Goal: Task Accomplishment & Management: Use online tool/utility

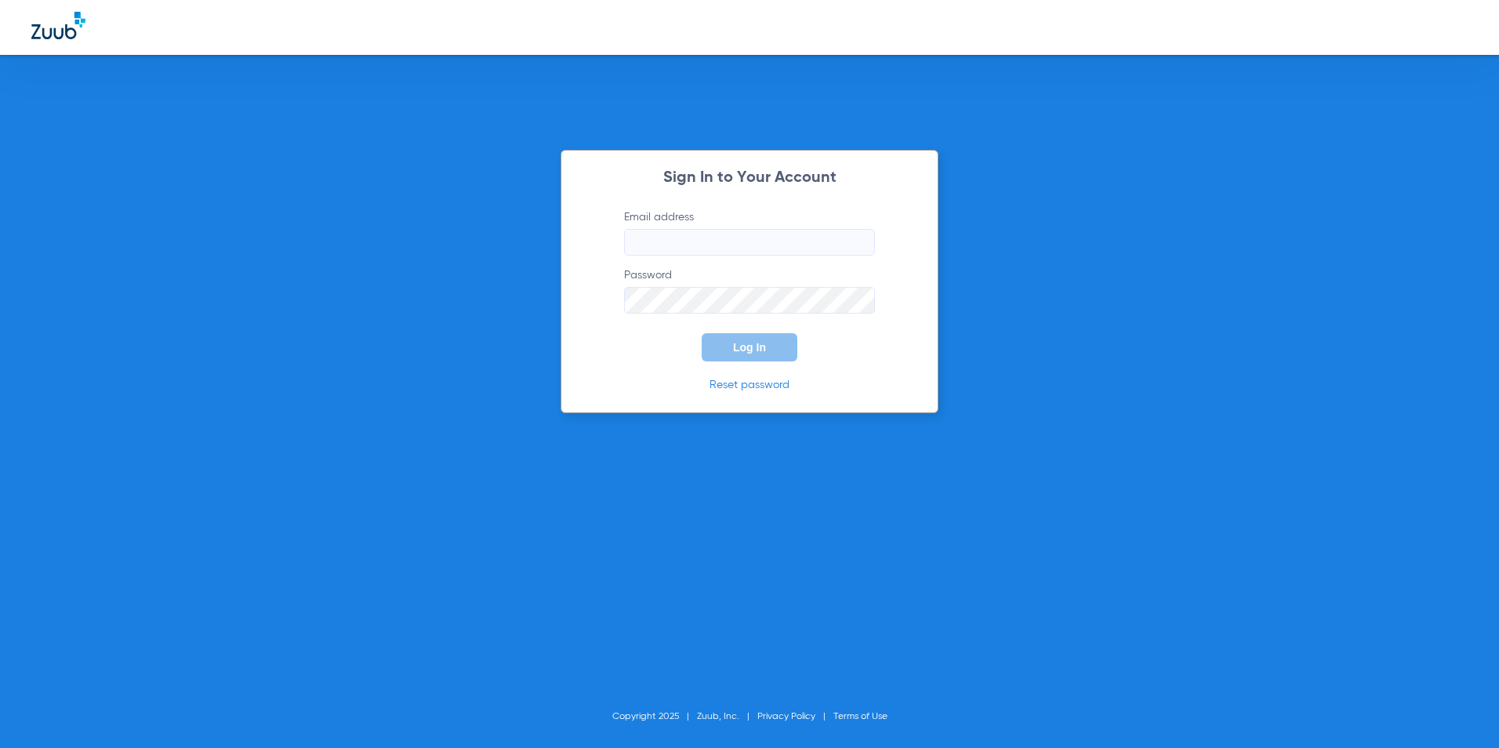
click at [747, 244] on input "Email address" at bounding box center [749, 242] width 251 height 27
click at [747, 245] on input "Email address" at bounding box center [749, 242] width 251 height 27
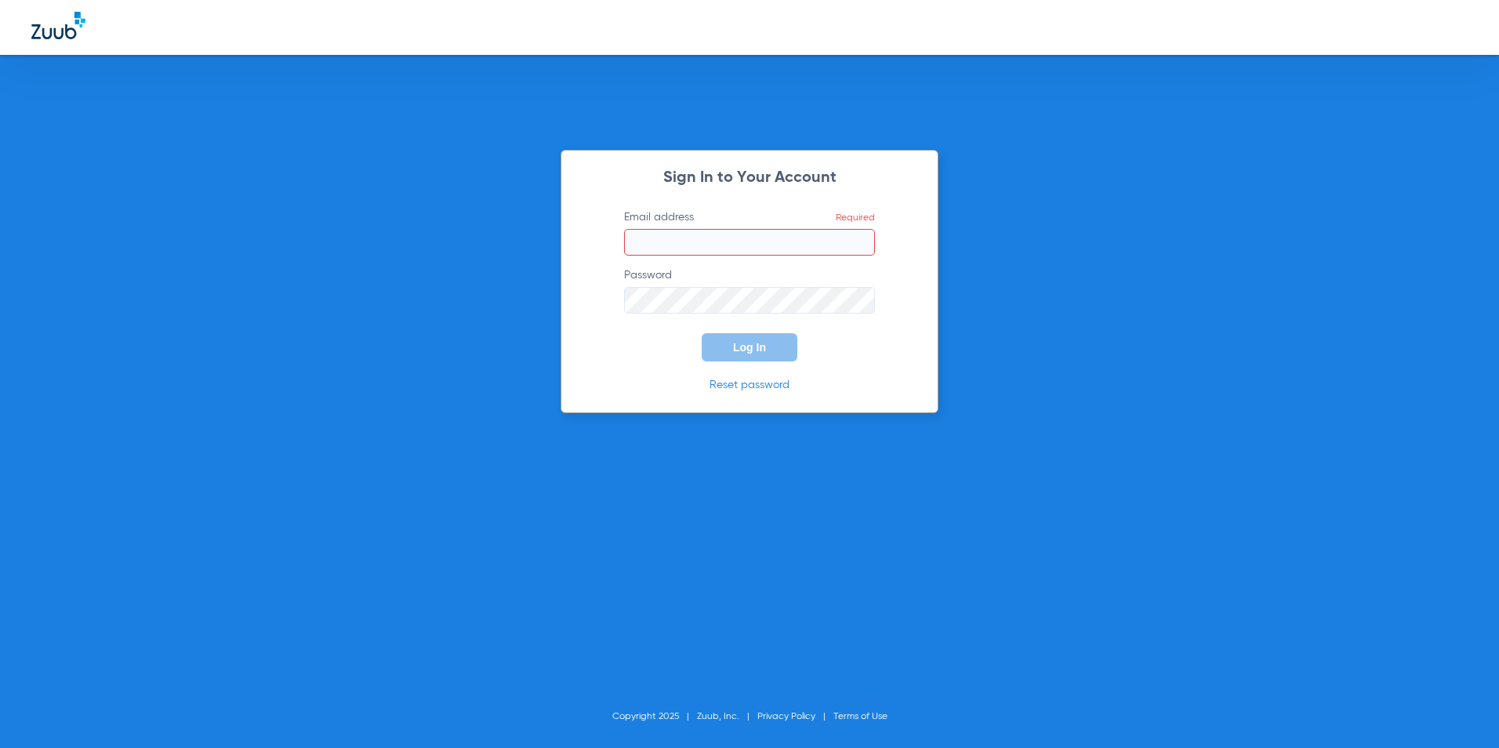
click at [775, 247] on input "Email address Required" at bounding box center [749, 242] width 251 height 27
paste input "sportela@thespringdental.com"
type input "sportela@thespringdental.com"
click at [754, 347] on span "Log In" at bounding box center [749, 347] width 33 height 13
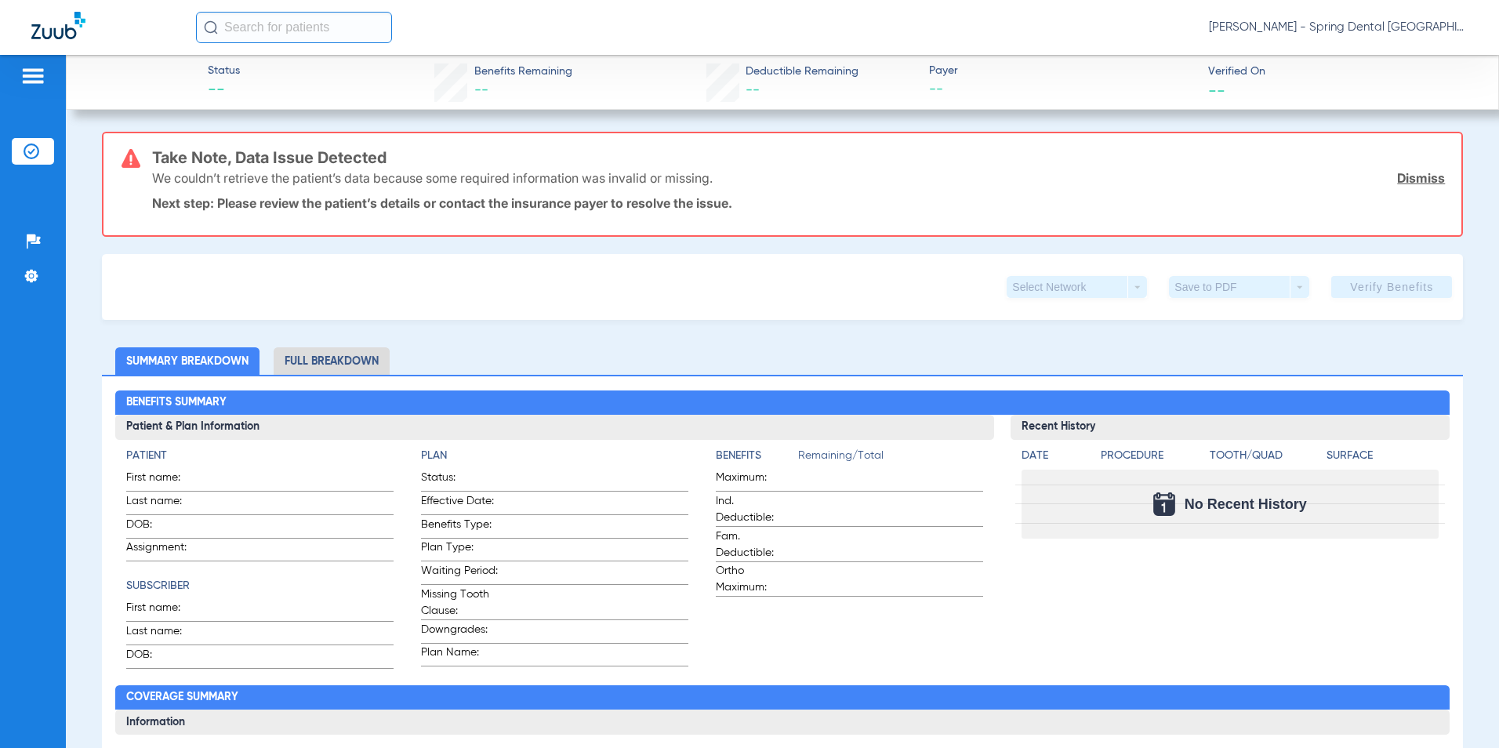
click at [1412, 175] on link "Dismiss" at bounding box center [1421, 178] width 48 height 16
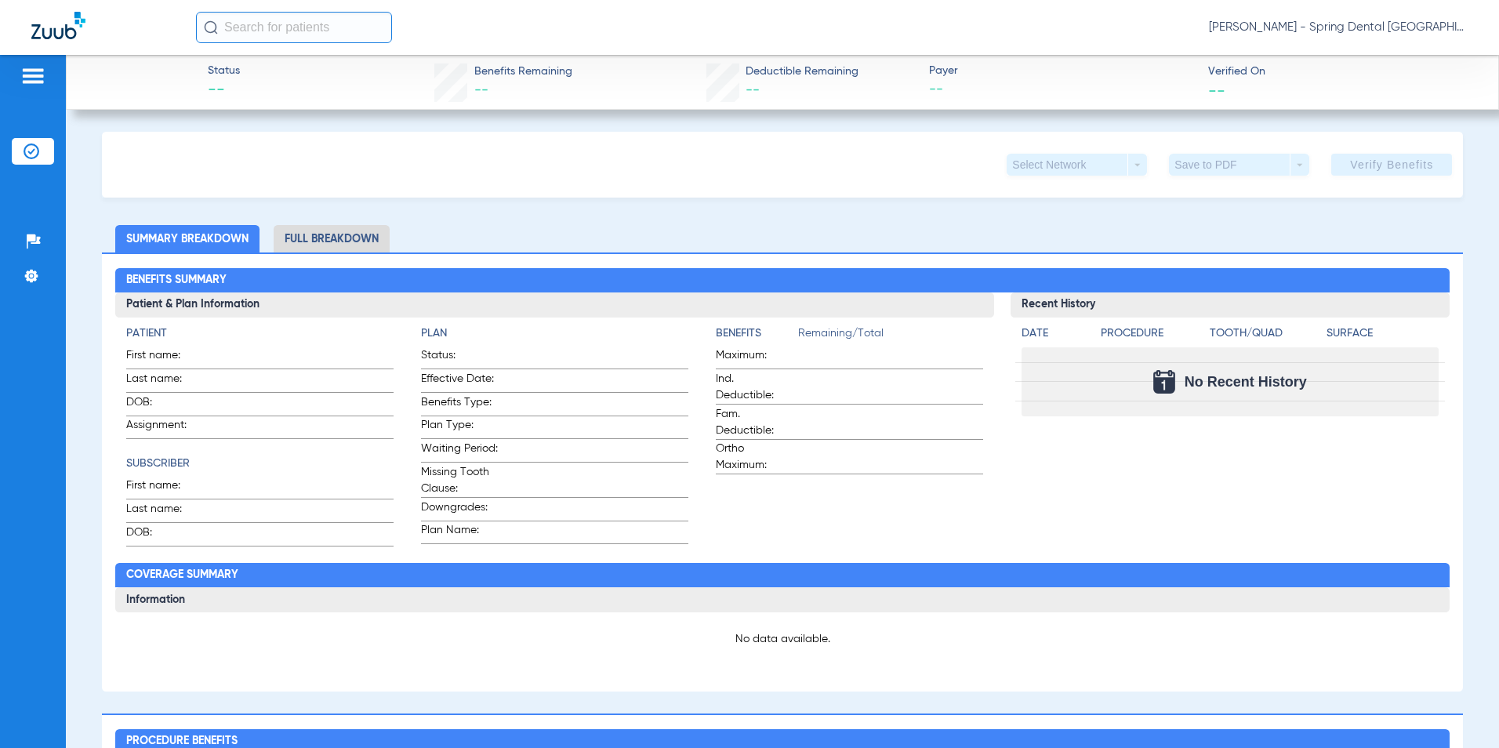
click at [30, 70] on img at bounding box center [32, 76] width 25 height 19
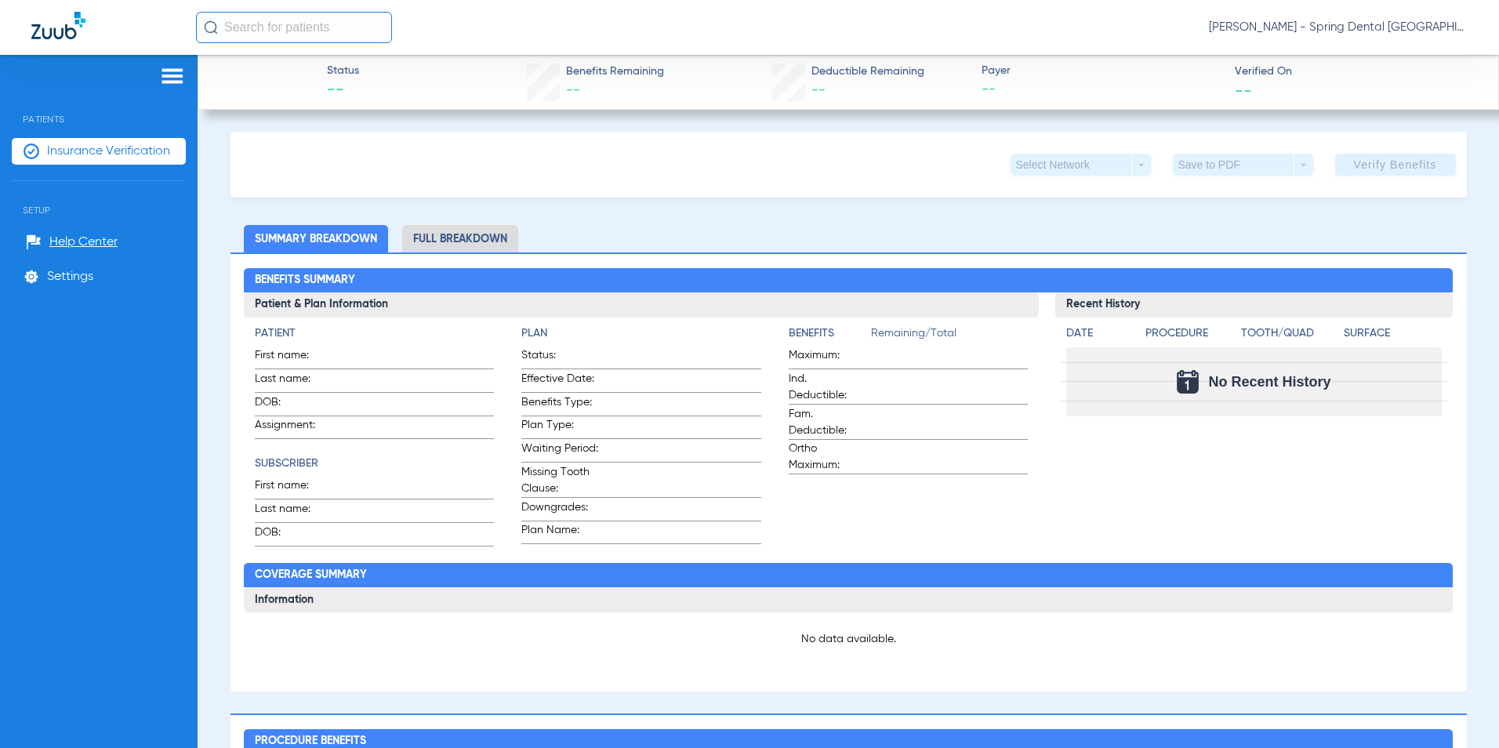
click at [136, 151] on span "Insurance Verification" at bounding box center [108, 152] width 123 height 16
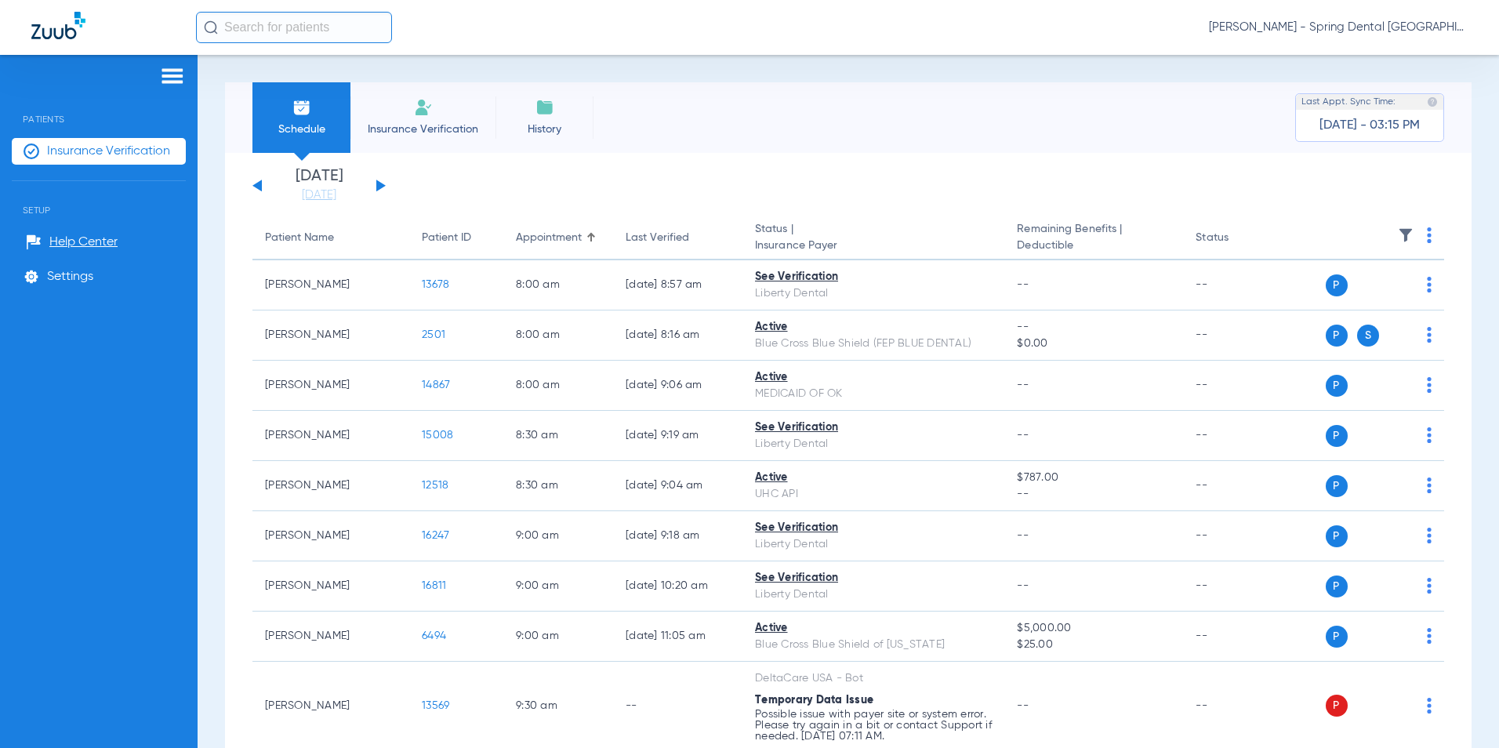
click at [1427, 238] on img at bounding box center [1429, 235] width 5 height 16
click at [1366, 296] on span "Verify All" at bounding box center [1358, 297] width 98 height 11
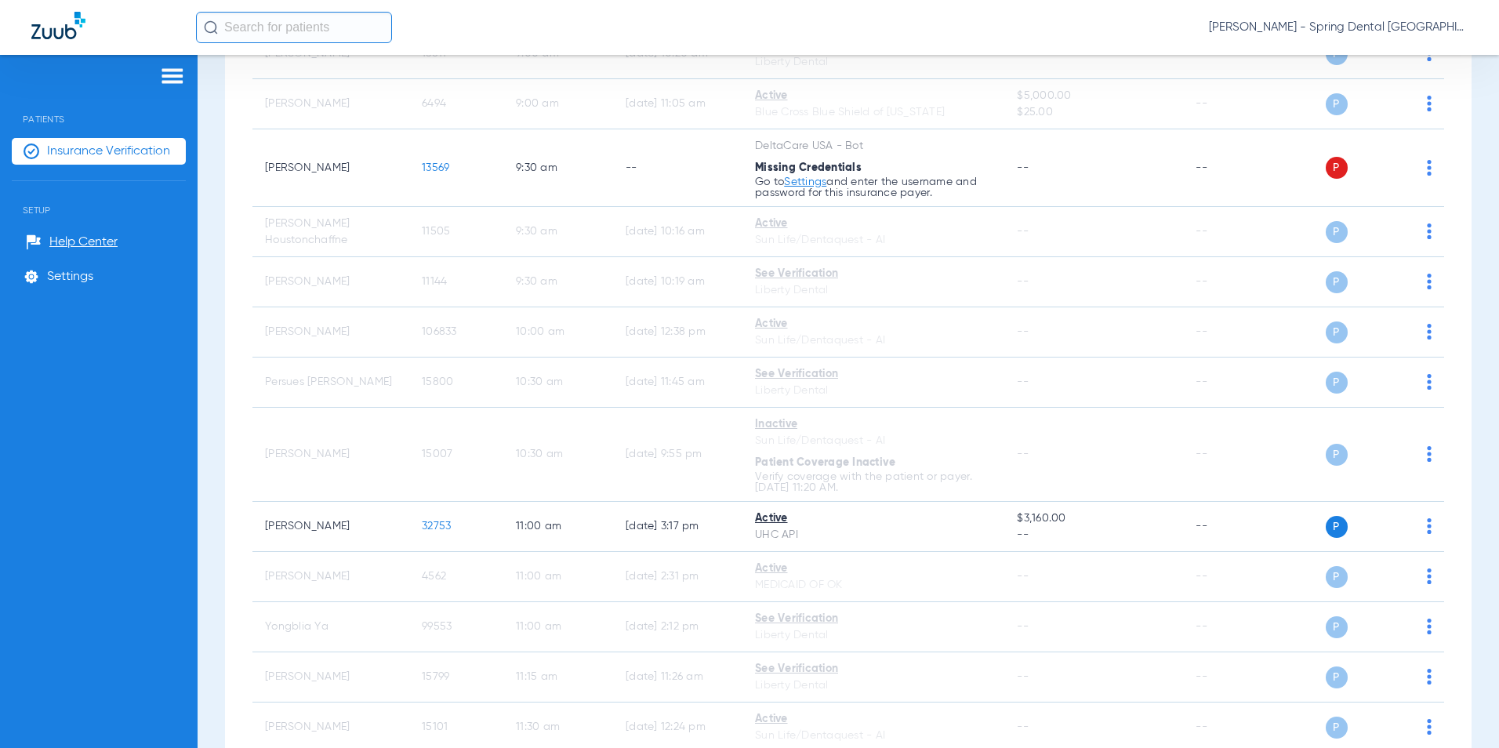
scroll to position [454, 0]
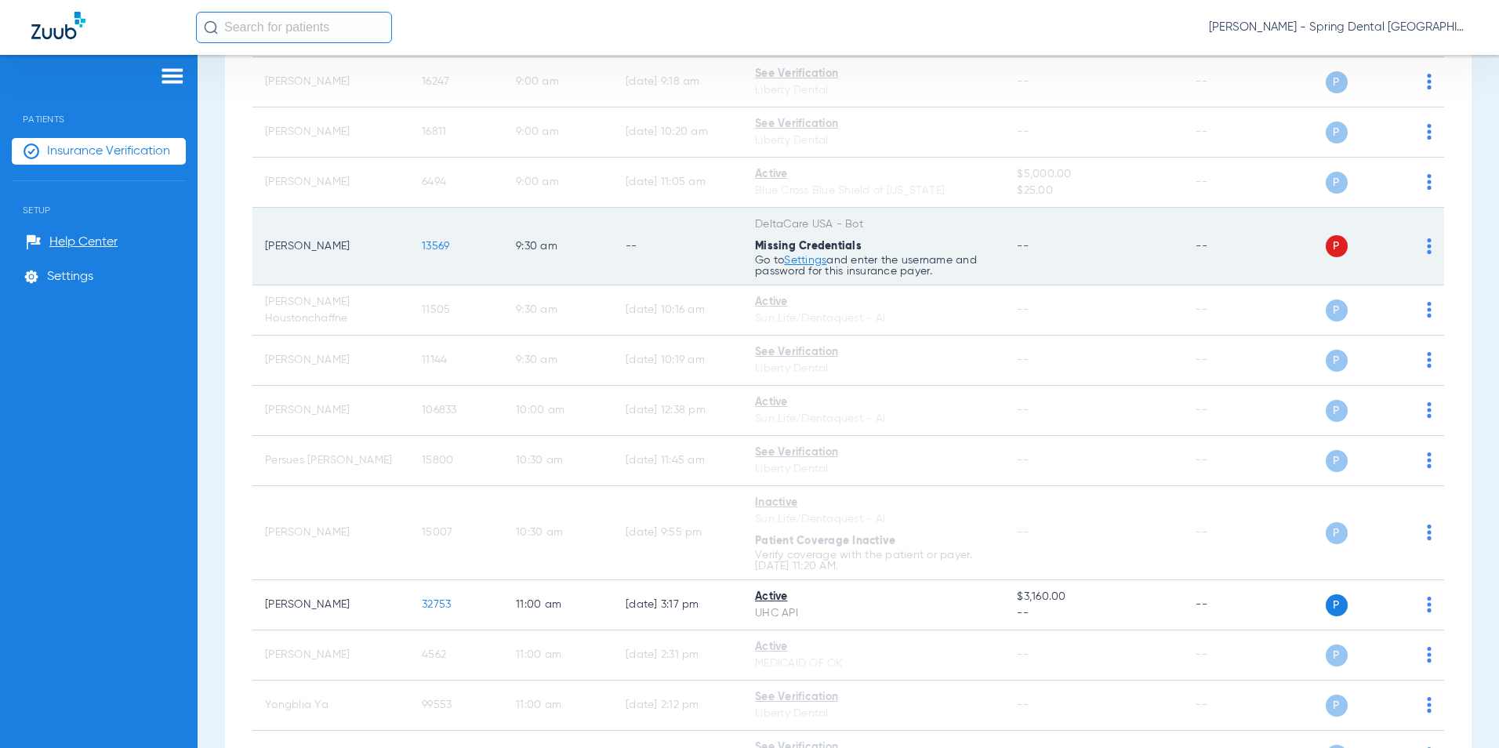
click at [805, 259] on link "Settings" at bounding box center [805, 260] width 42 height 11
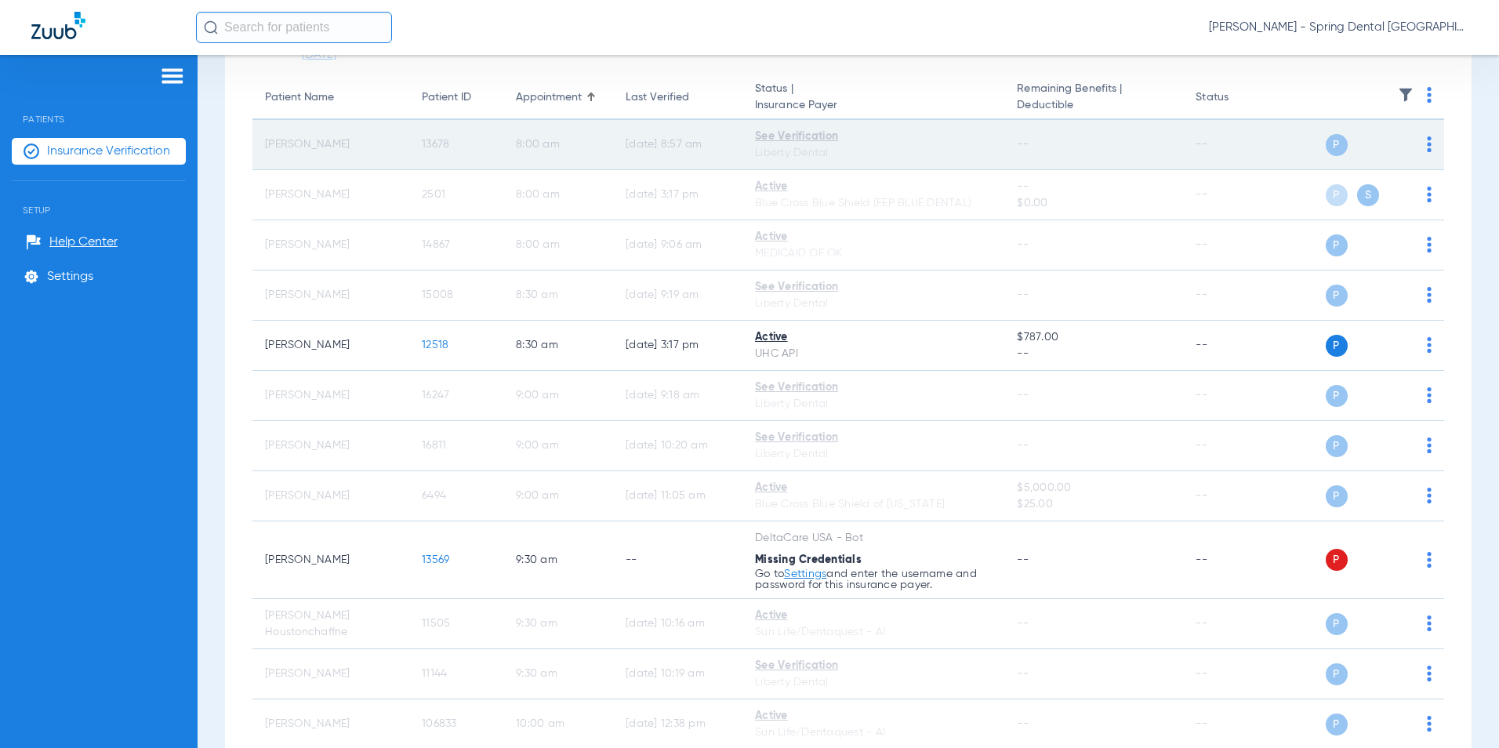
scroll to position [0, 0]
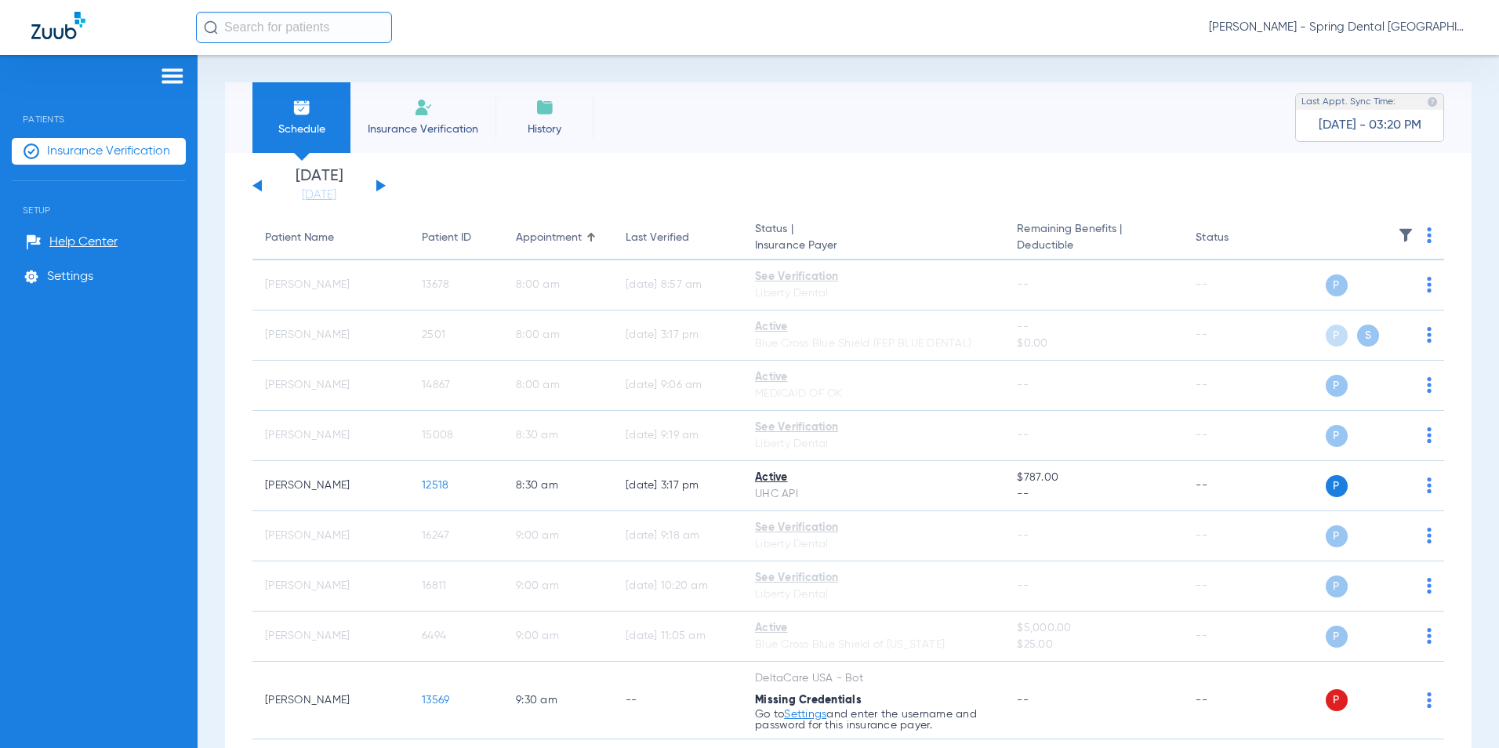
click at [374, 184] on div "Monday 06-09-2025 Tuesday 06-10-2025 Wednesday 06-11-2025 Thursday 06-12-2025 F…" at bounding box center [319, 186] width 133 height 35
click at [379, 182] on button at bounding box center [380, 186] width 9 height 12
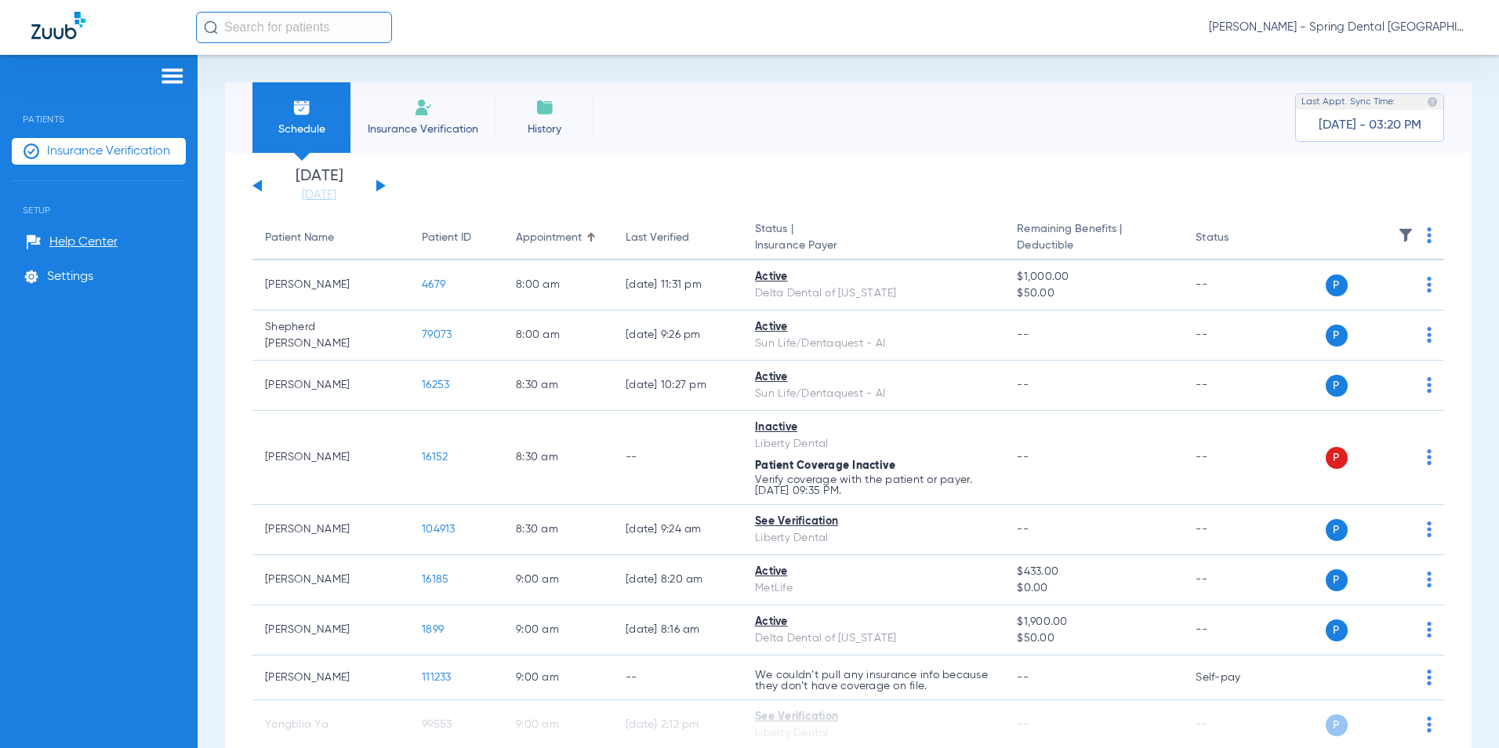
click at [1420, 234] on th at bounding box center [1366, 238] width 155 height 44
drag, startPoint x: 1420, startPoint y: 234, endPoint x: 1412, endPoint y: 237, distance: 8.9
click at [1412, 237] on th at bounding box center [1366, 238] width 155 height 44
drag, startPoint x: 1412, startPoint y: 237, endPoint x: 1325, endPoint y: 169, distance: 110.0
click at [1325, 169] on app-single-date-navigator "Monday 06-09-2025 Tuesday 06-10-2025 Wednesday 06-11-2025 Thursday 06-12-2025 F…" at bounding box center [849, 186] width 1192 height 35
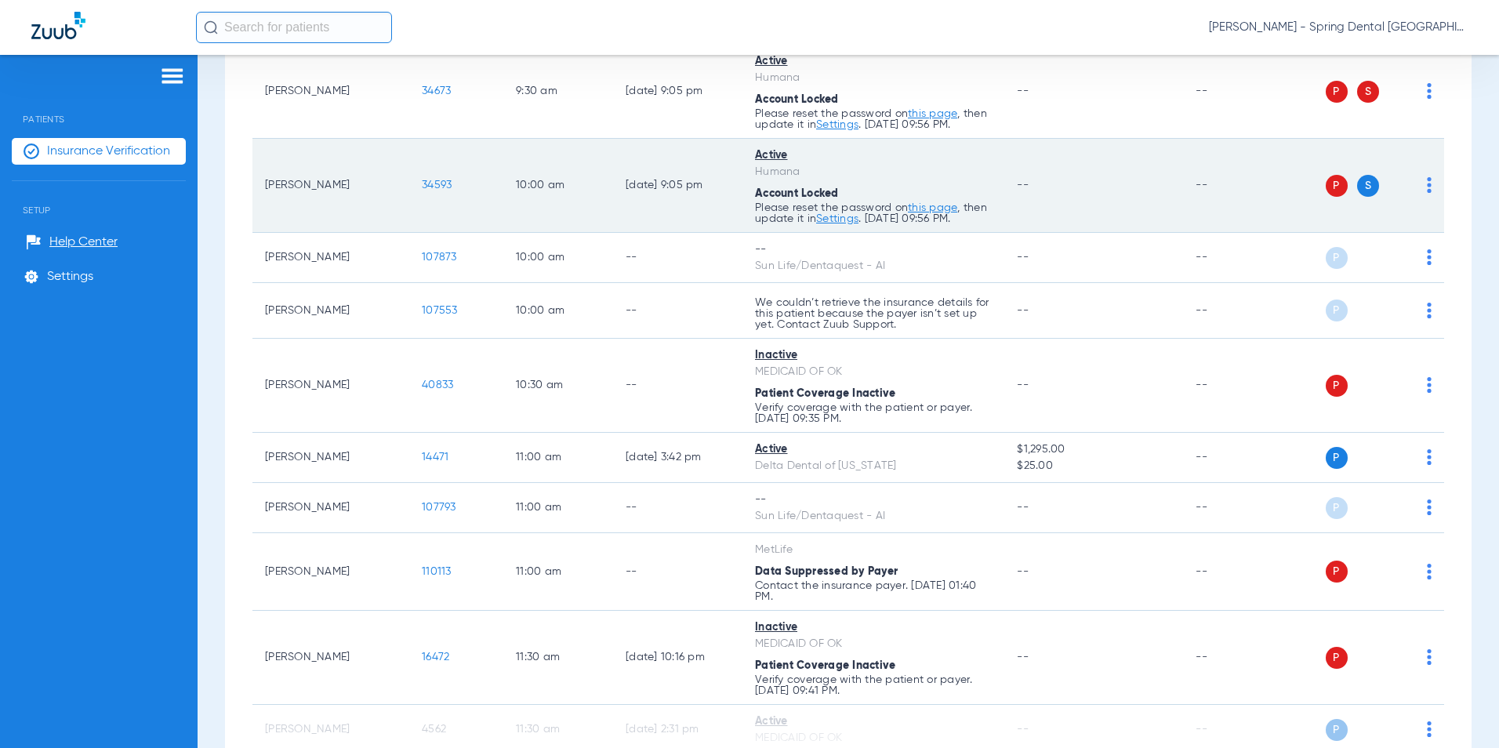
scroll to position [627, 0]
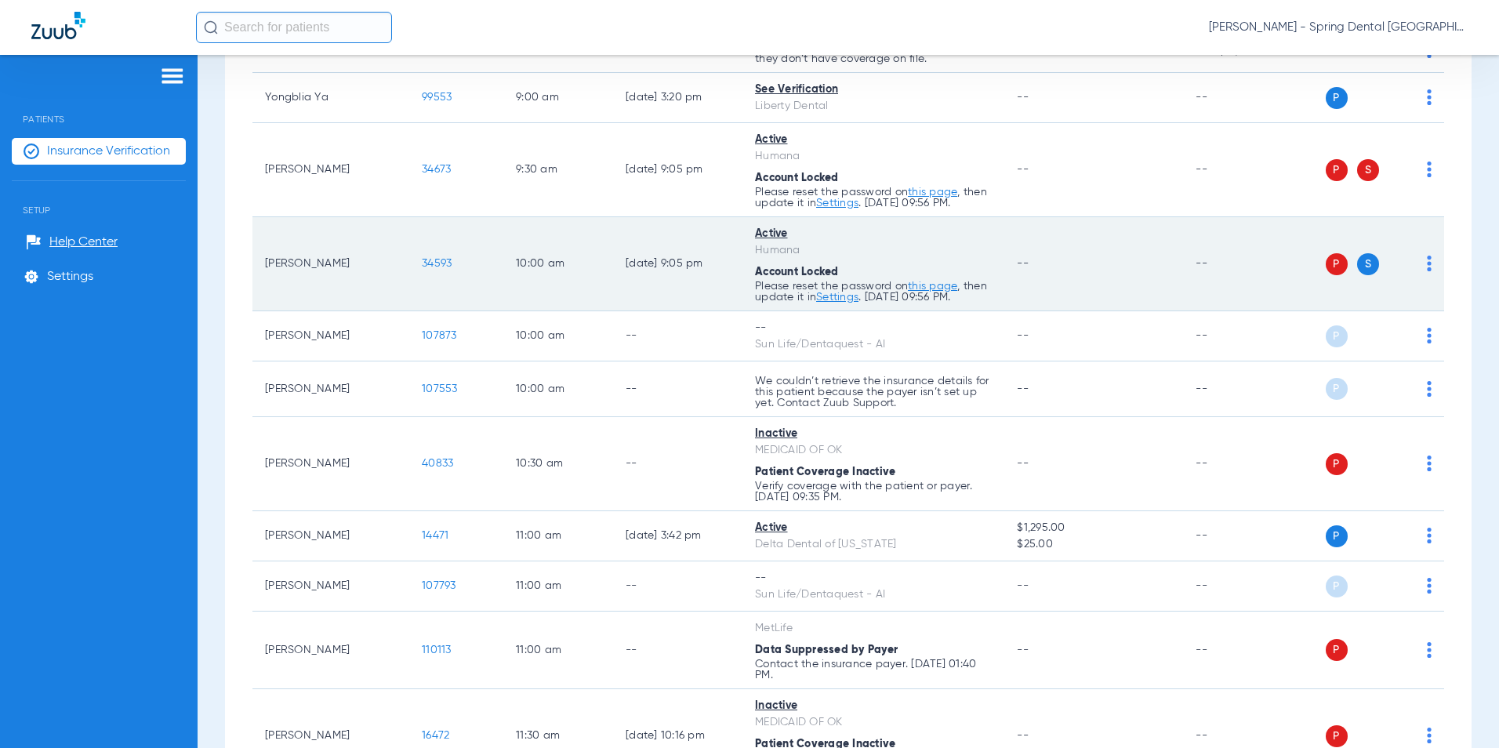
click at [929, 198] on link "this page" at bounding box center [932, 192] width 49 height 11
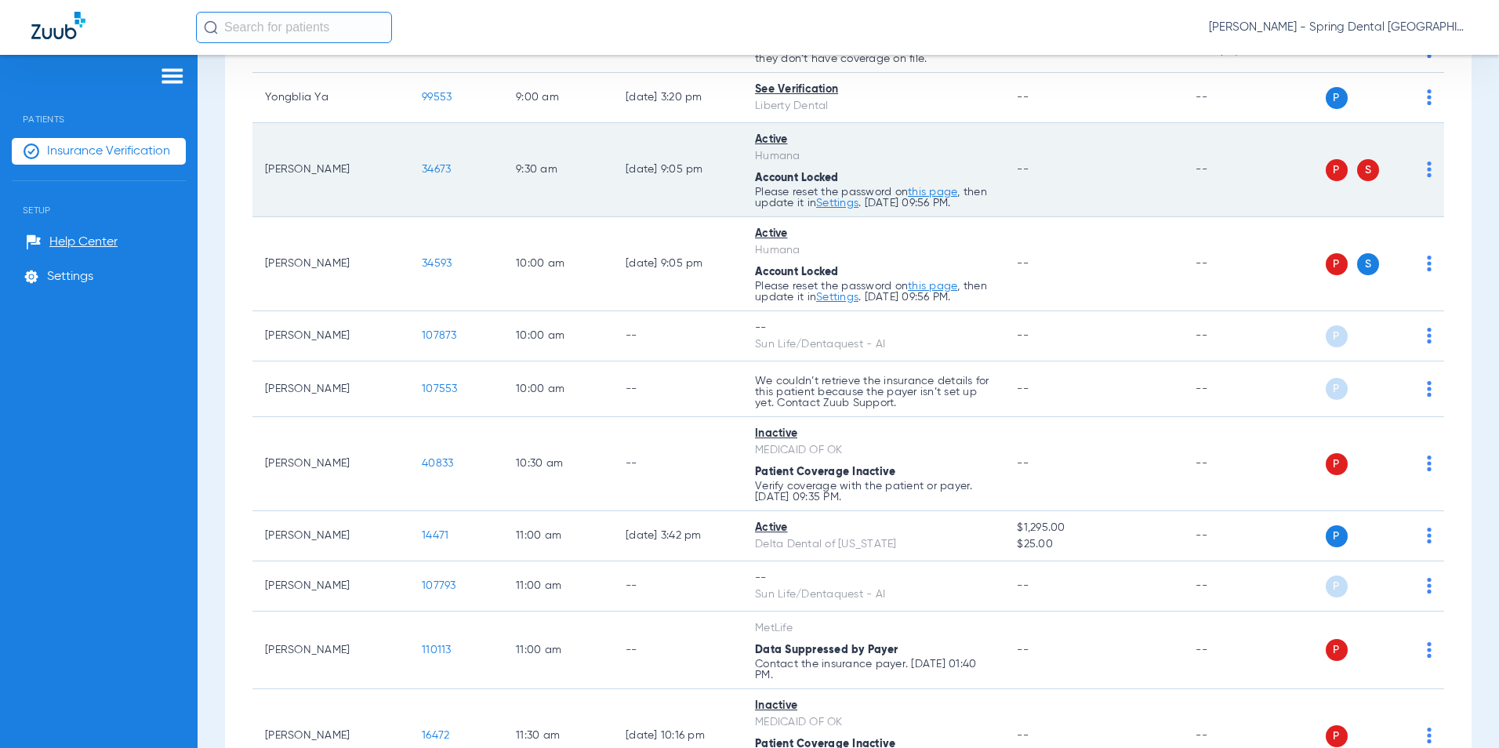
click at [943, 191] on link "this page" at bounding box center [932, 192] width 49 height 11
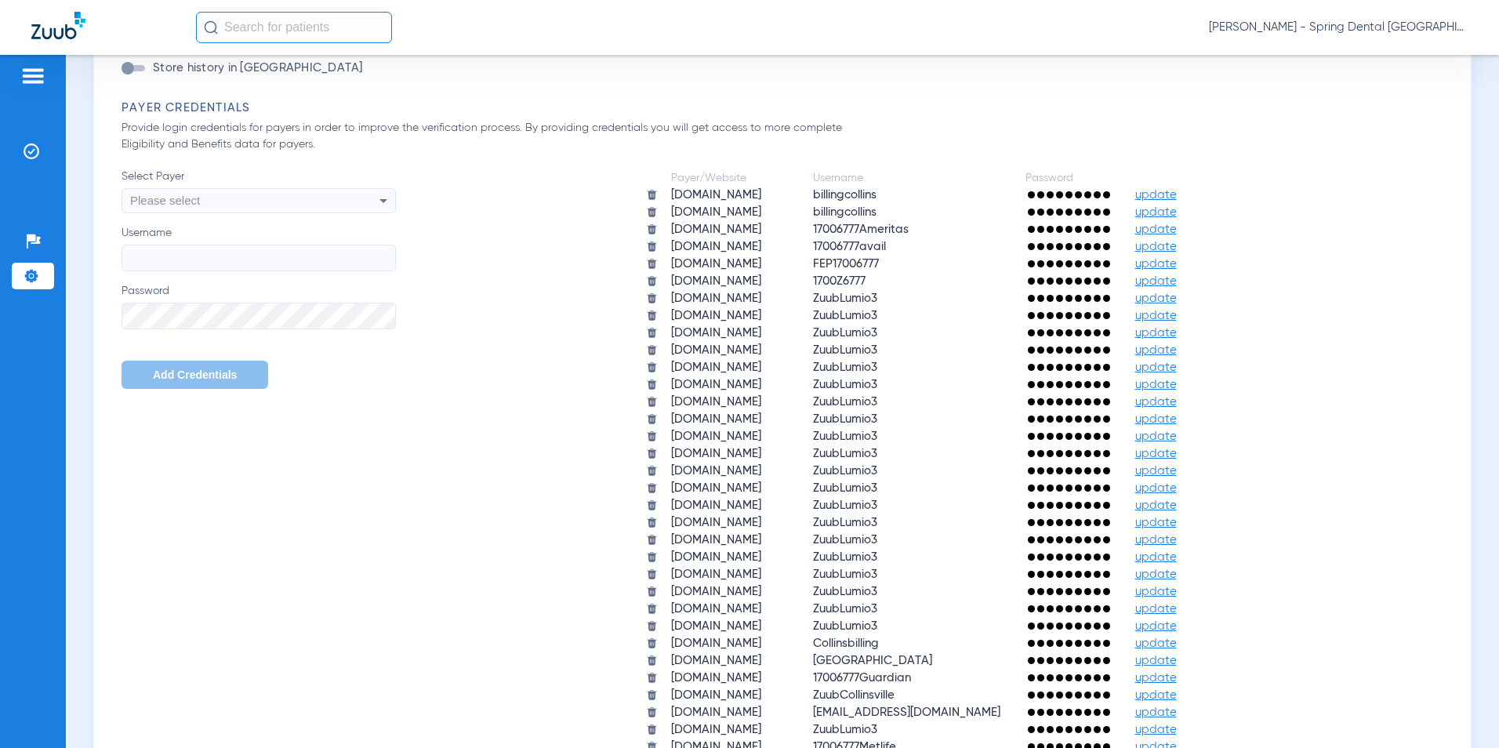
scroll to position [549, 0]
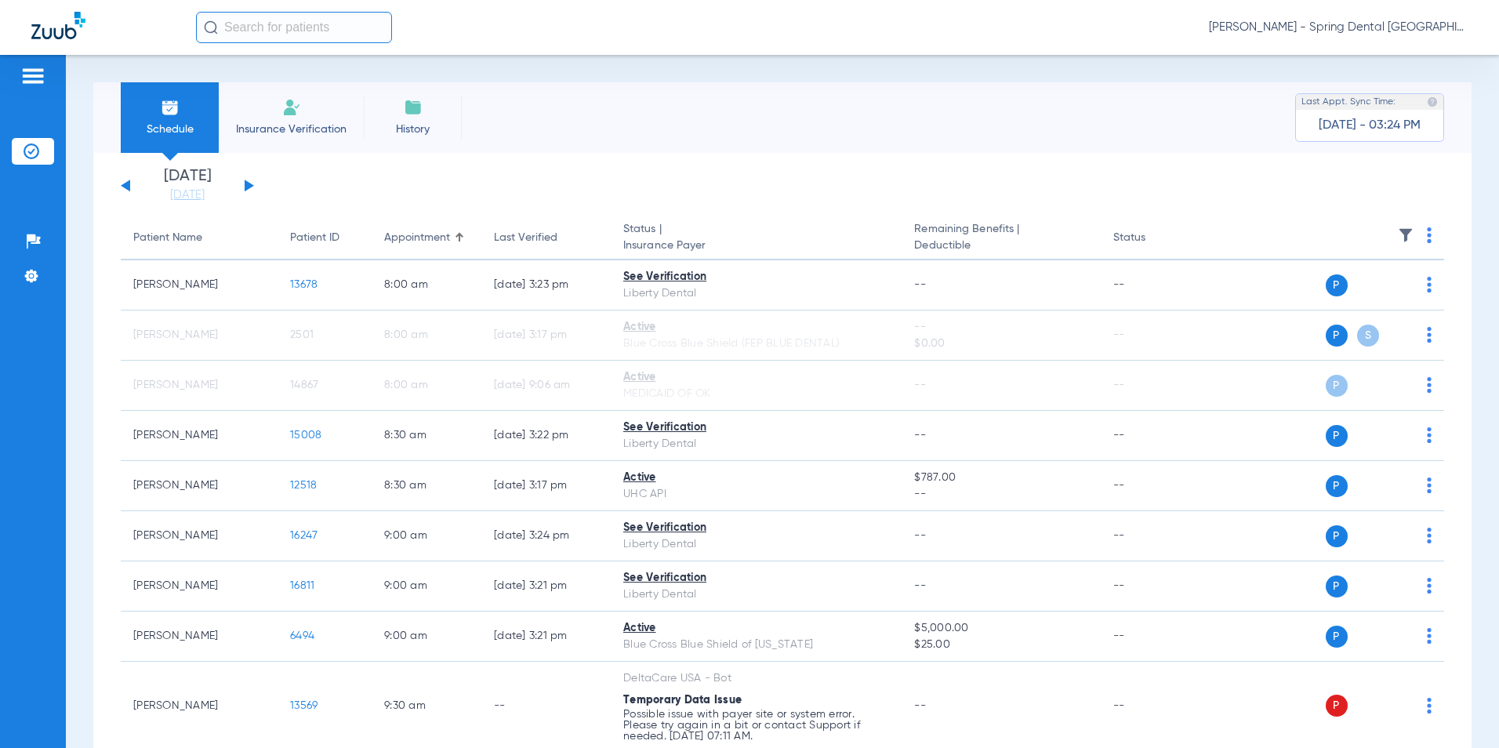
click at [246, 184] on button at bounding box center [249, 186] width 9 height 12
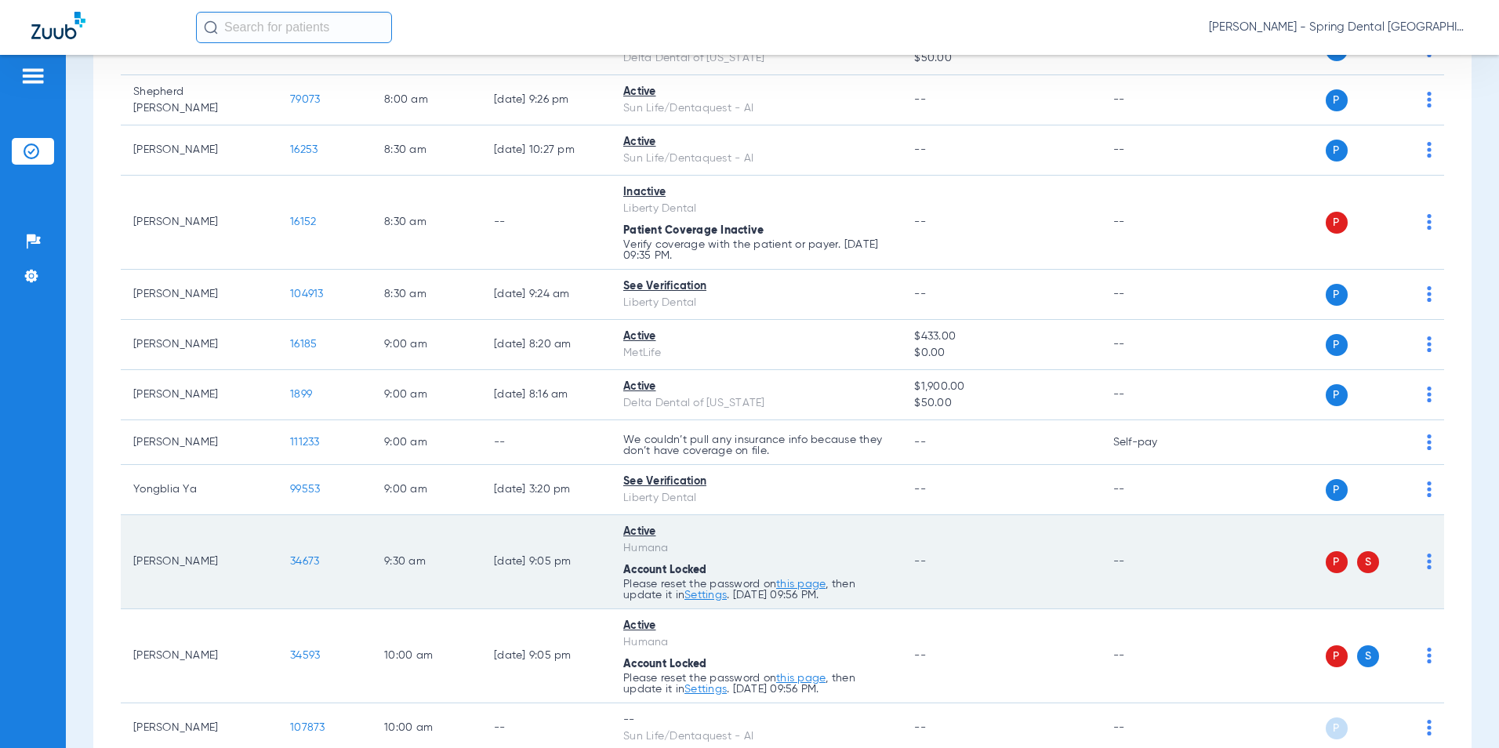
scroll to position [314, 0]
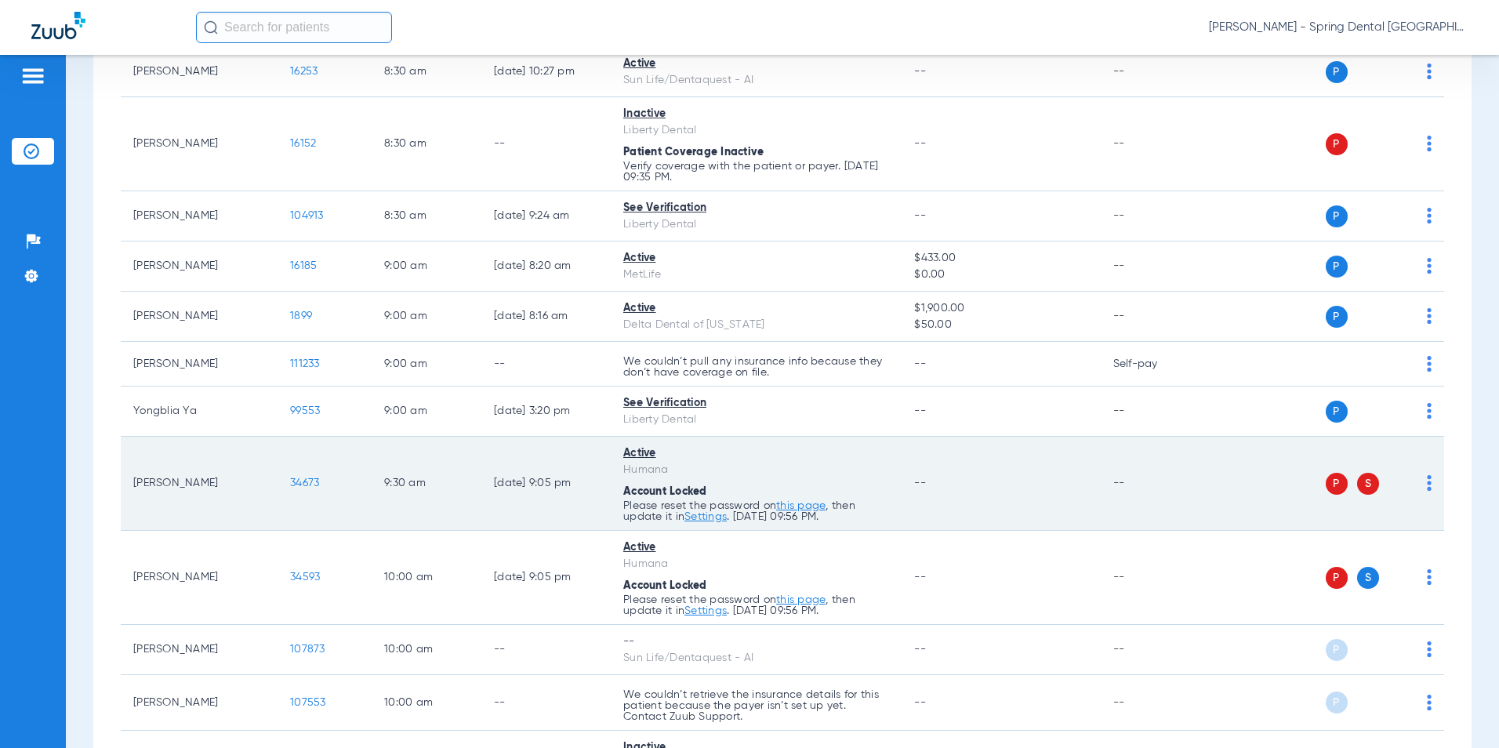
click at [801, 507] on link "this page" at bounding box center [800, 505] width 49 height 11
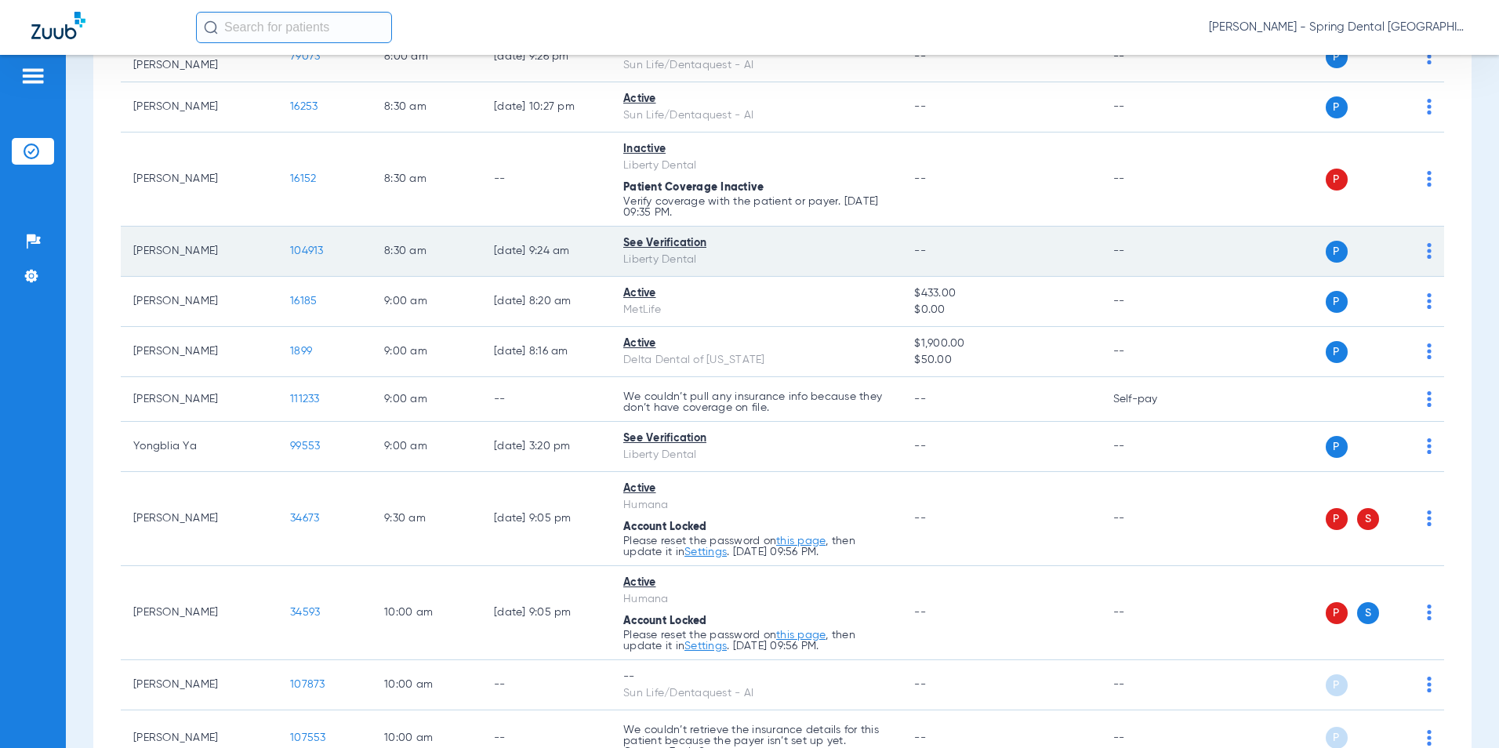
scroll to position [0, 0]
